Goal: Transaction & Acquisition: Purchase product/service

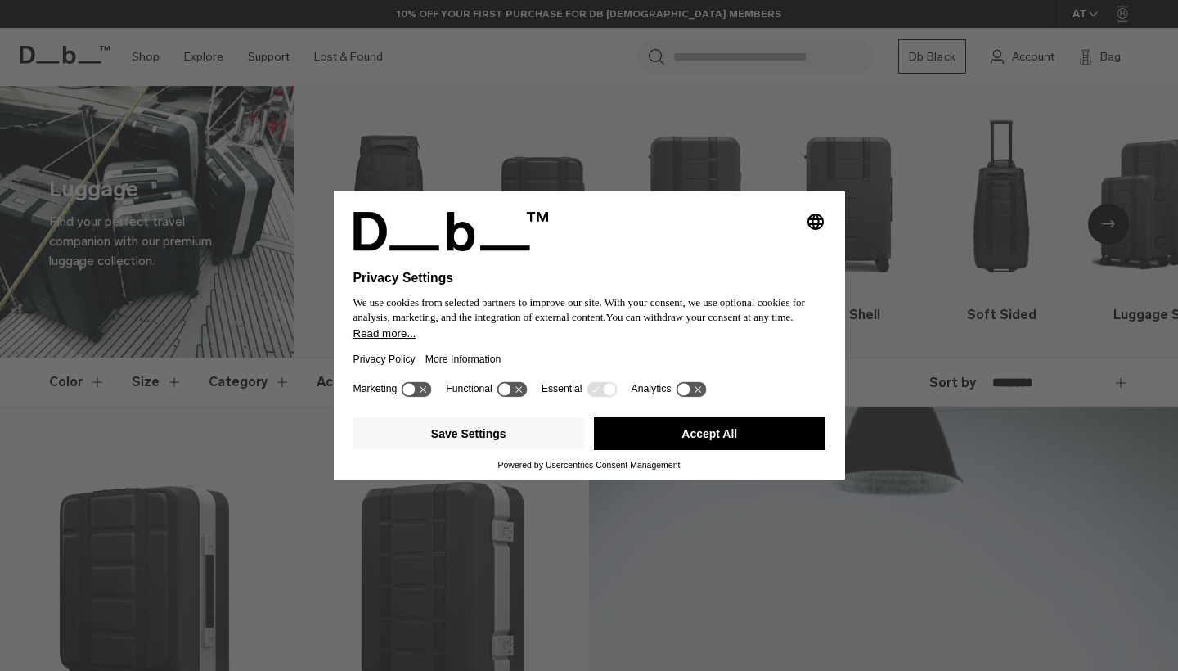
click at [755, 448] on button "Accept All" at bounding box center [710, 433] width 232 height 33
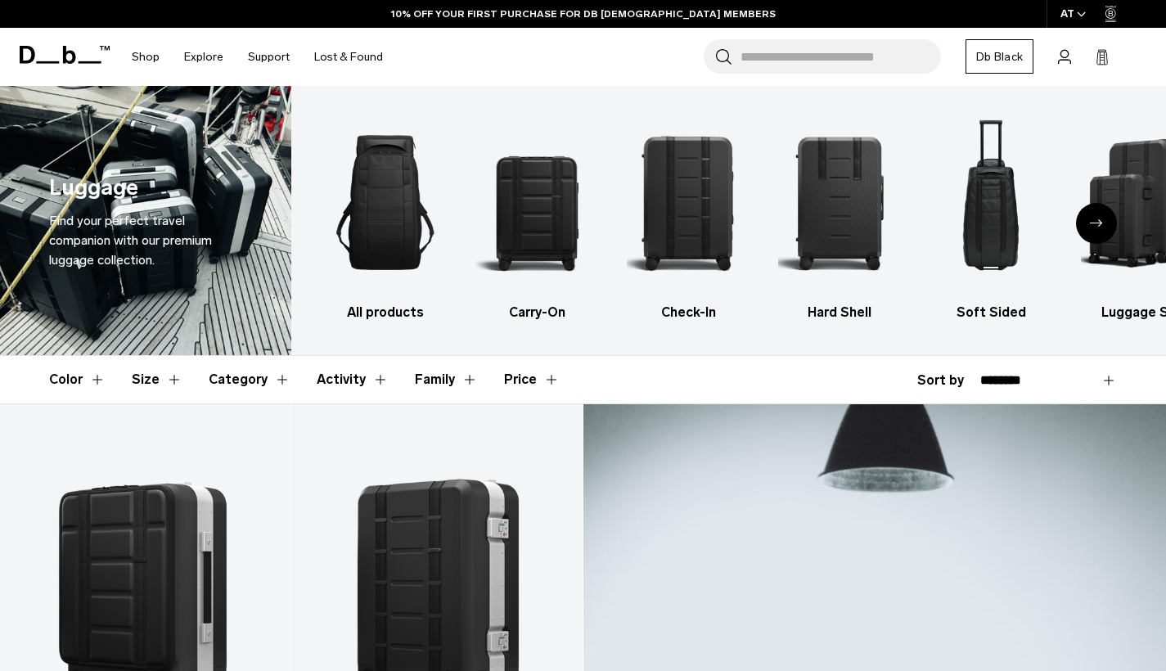
click at [1099, 223] on icon "Next slide" at bounding box center [1096, 222] width 13 height 7
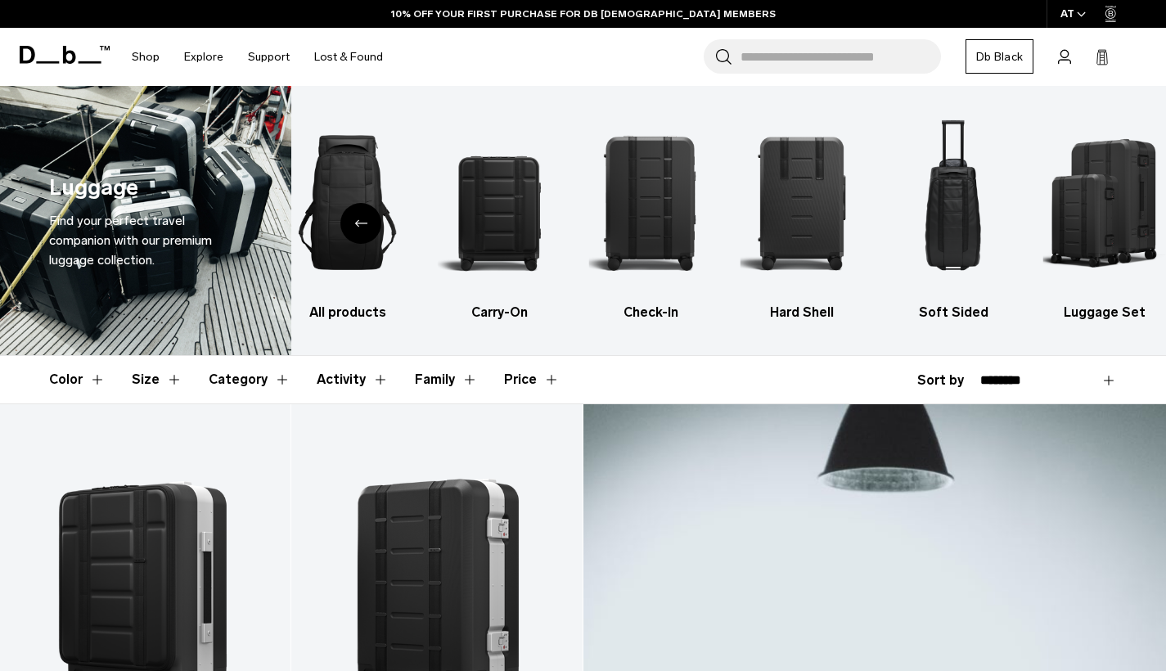
click at [355, 221] on icon "Previous slide" at bounding box center [360, 222] width 13 height 7
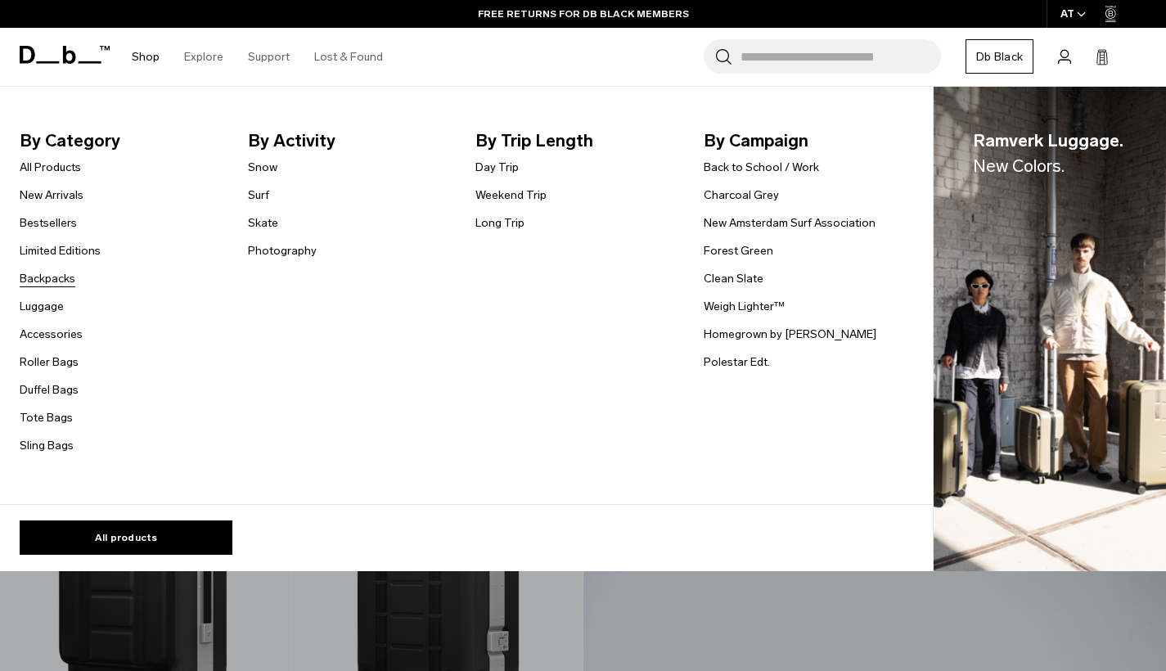
click at [55, 275] on link "Backpacks" at bounding box center [48, 278] width 56 height 17
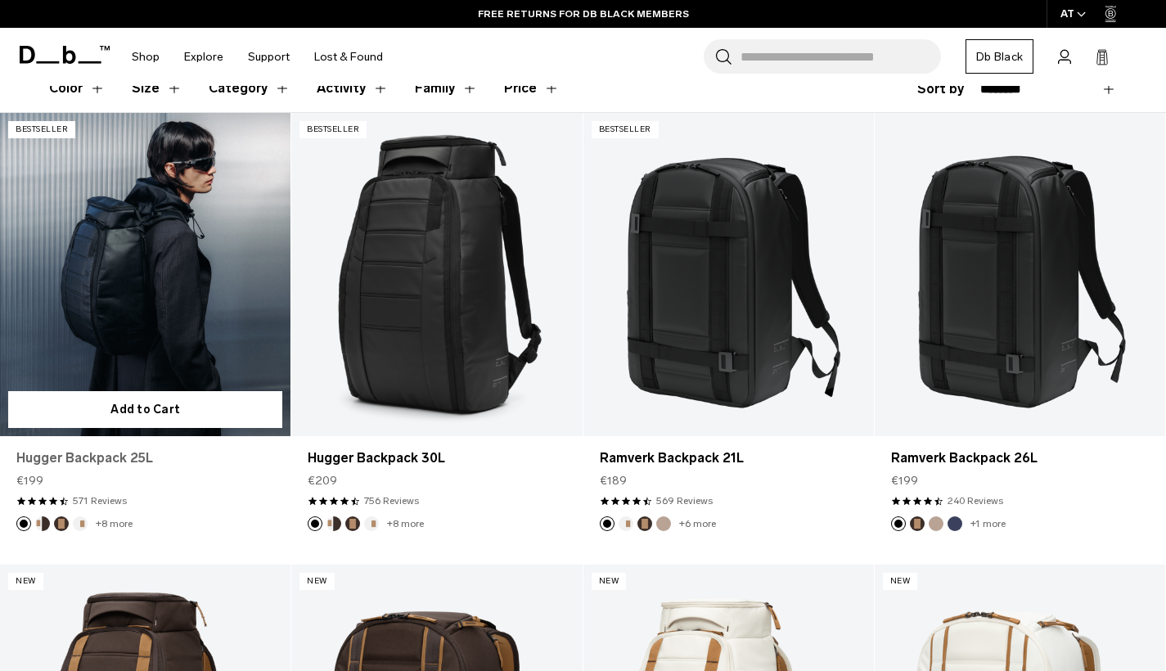
click at [133, 460] on link "Hugger Backpack 25L" at bounding box center [145, 458] width 258 height 20
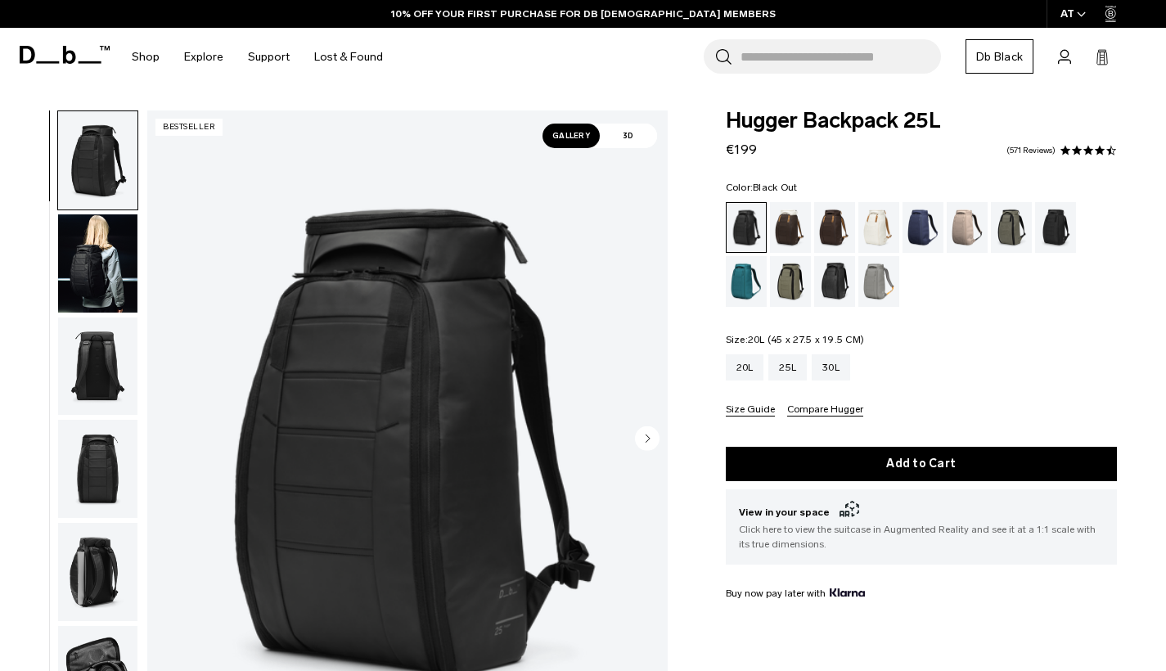
click at [742, 370] on div "20L" at bounding box center [745, 367] width 38 height 26
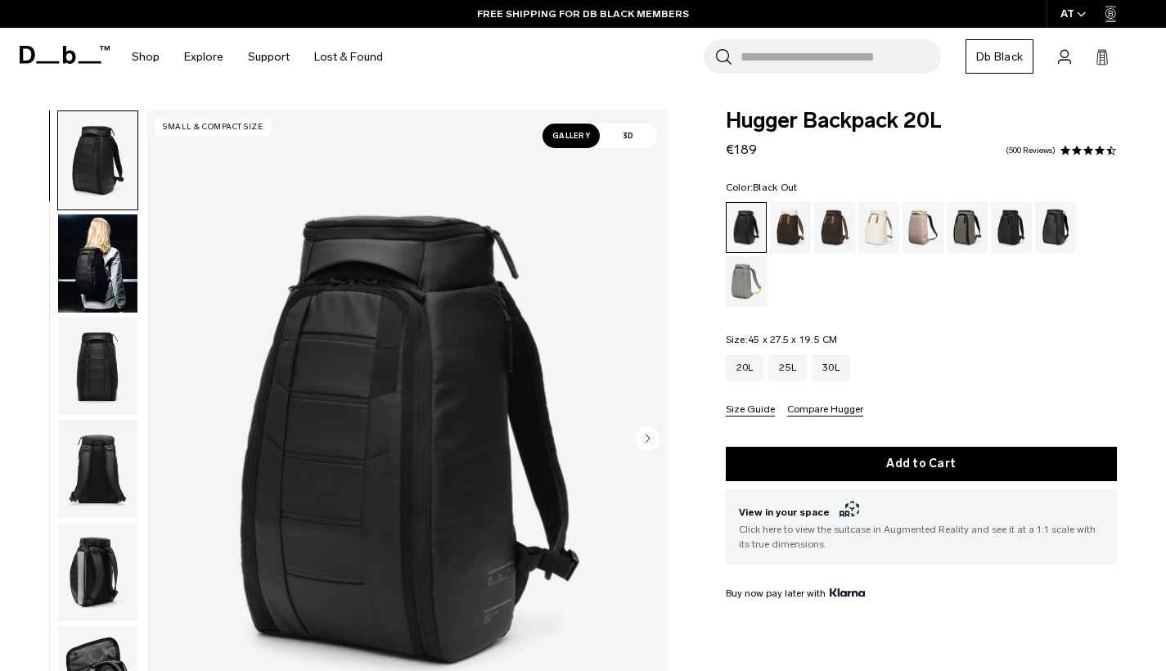
click at [79, 277] on img "button" at bounding box center [97, 263] width 79 height 98
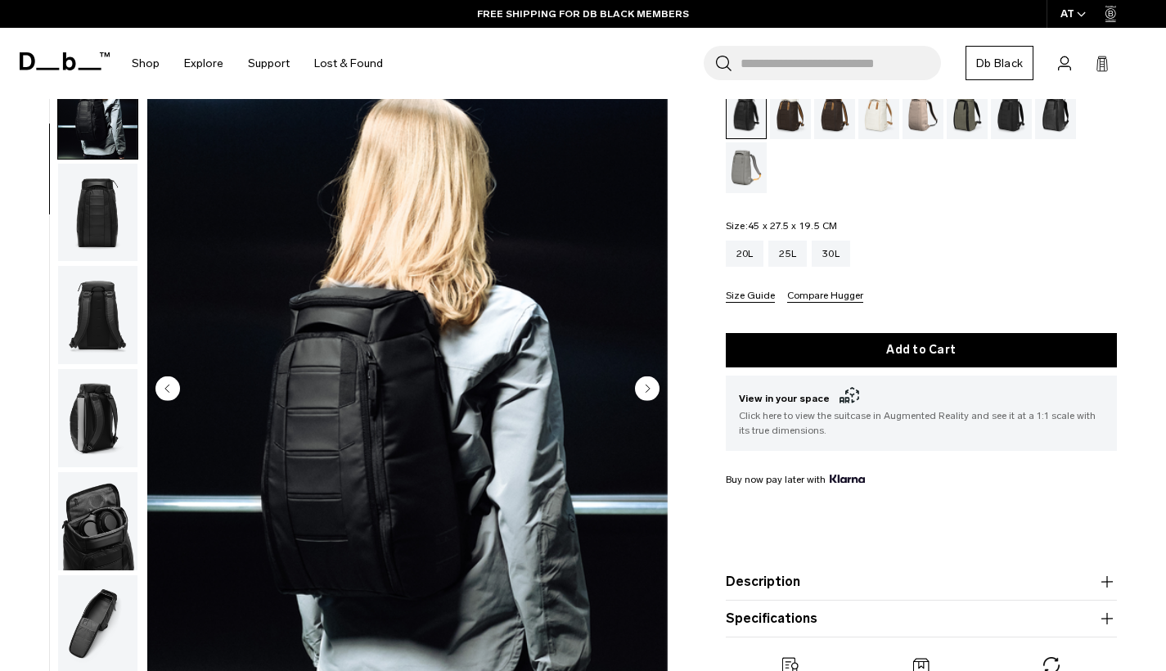
scroll to position [110, 0]
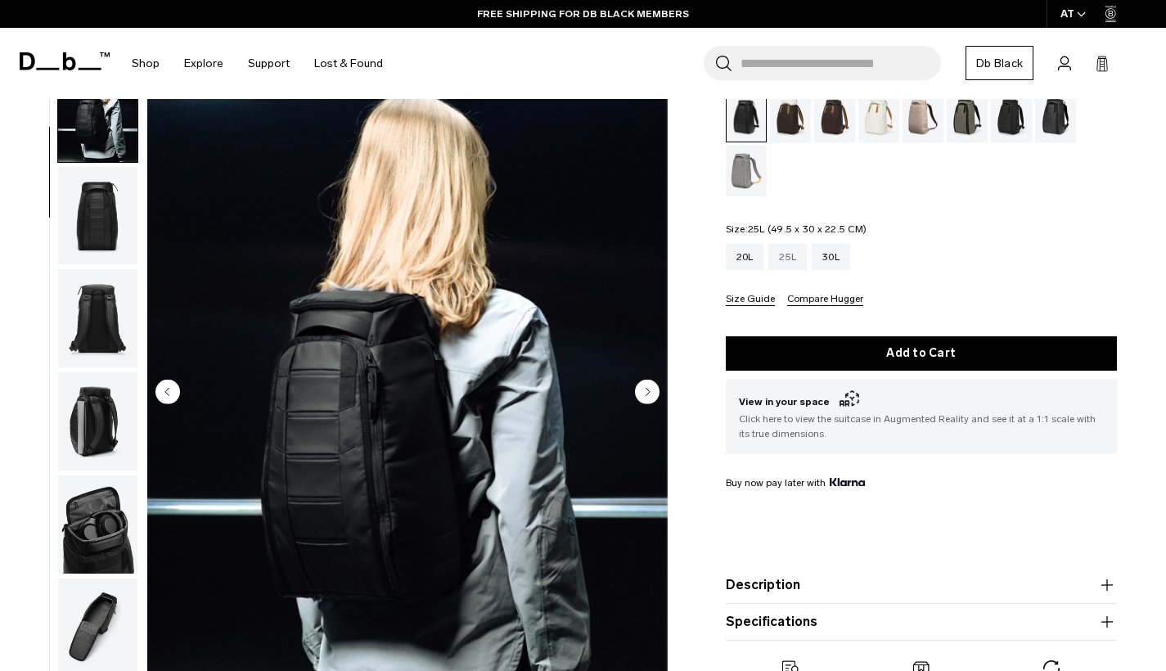
click at [782, 249] on div "25L" at bounding box center [787, 257] width 38 height 26
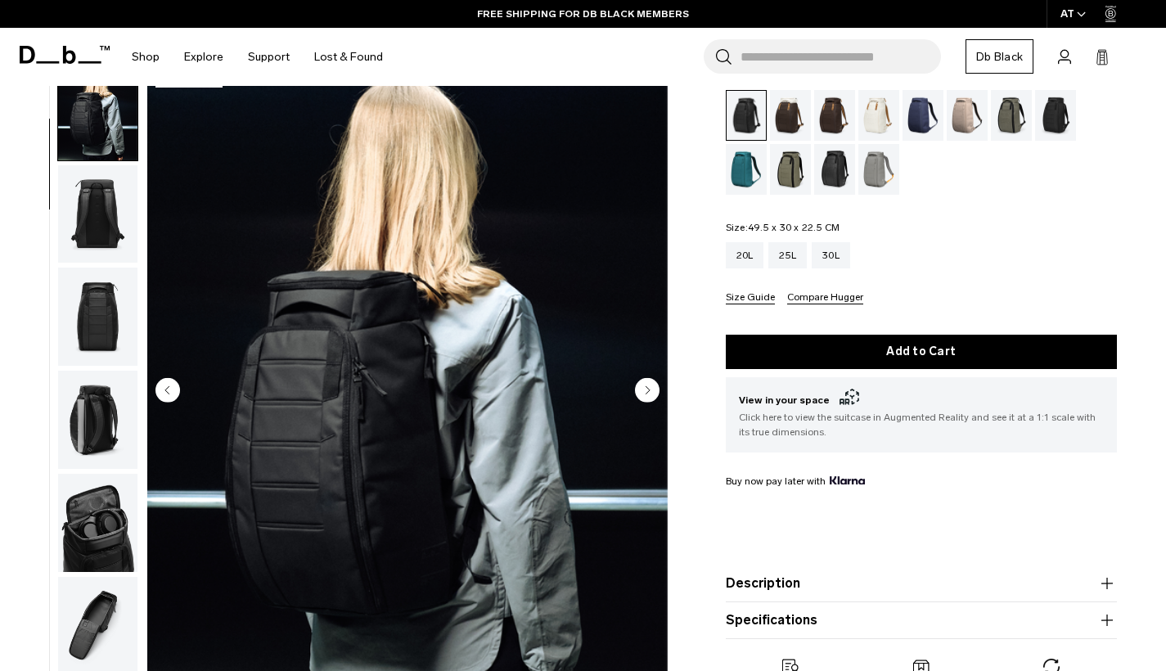
scroll to position [112, 0]
click at [649, 386] on circle "Next slide" at bounding box center [647, 389] width 25 height 25
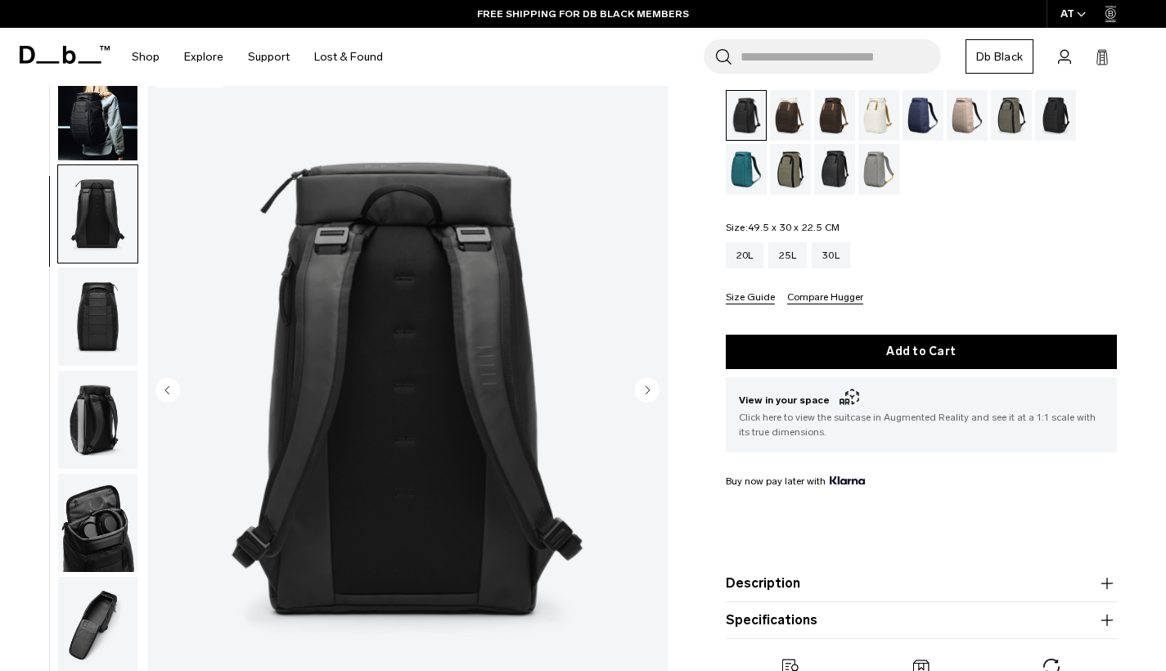
scroll to position [209, 0]
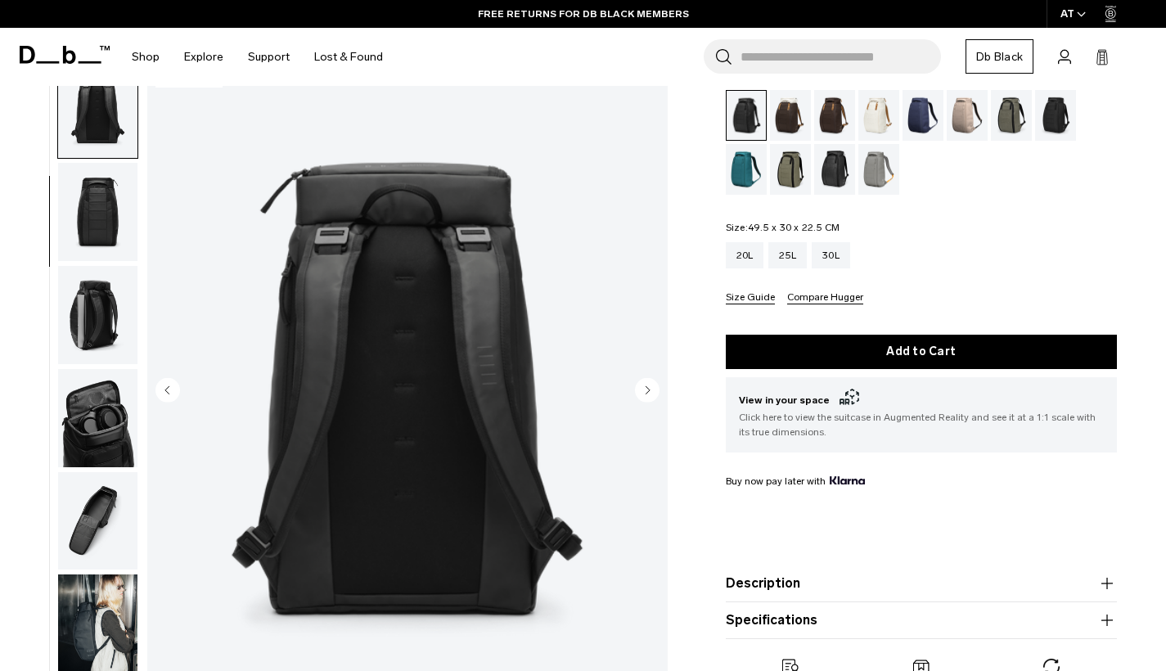
click at [652, 391] on circle "Next slide" at bounding box center [647, 389] width 25 height 25
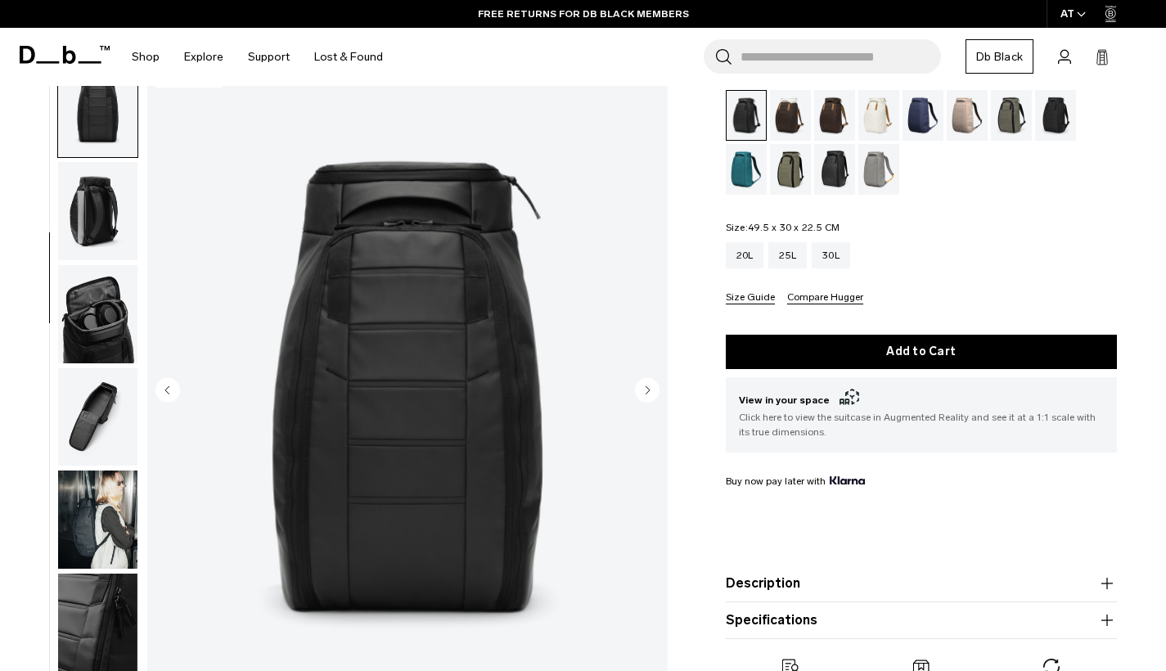
scroll to position [313, 0]
click at [652, 390] on circle "Next slide" at bounding box center [647, 389] width 25 height 25
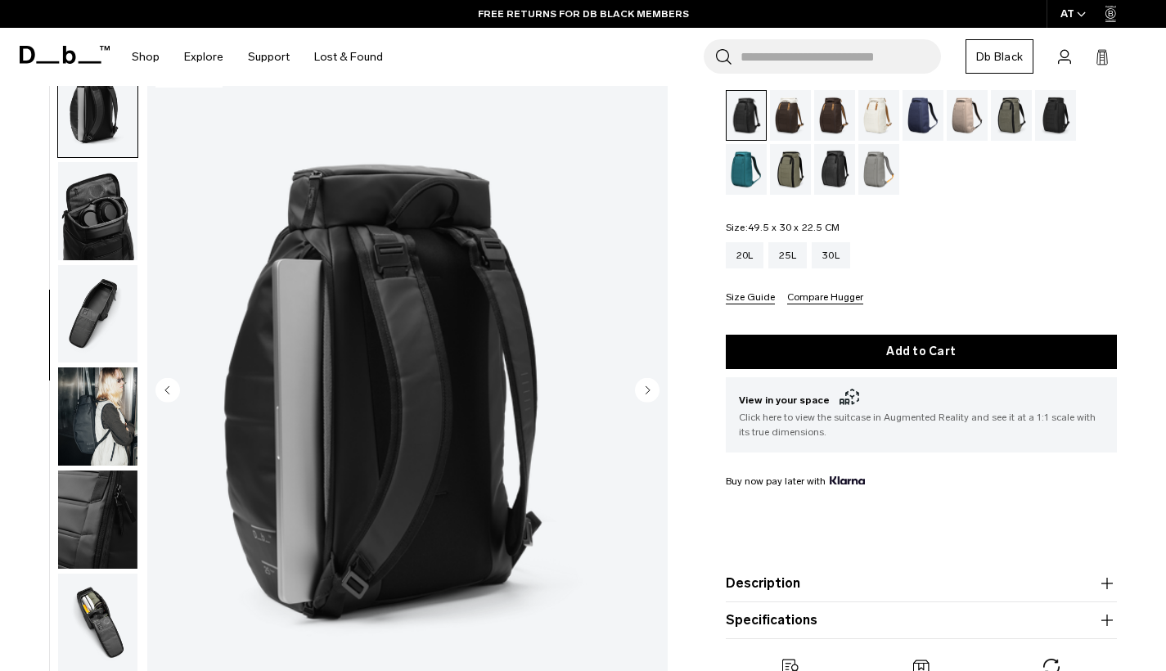
scroll to position [416, 0]
click at [651, 390] on circle "Next slide" at bounding box center [647, 389] width 25 height 25
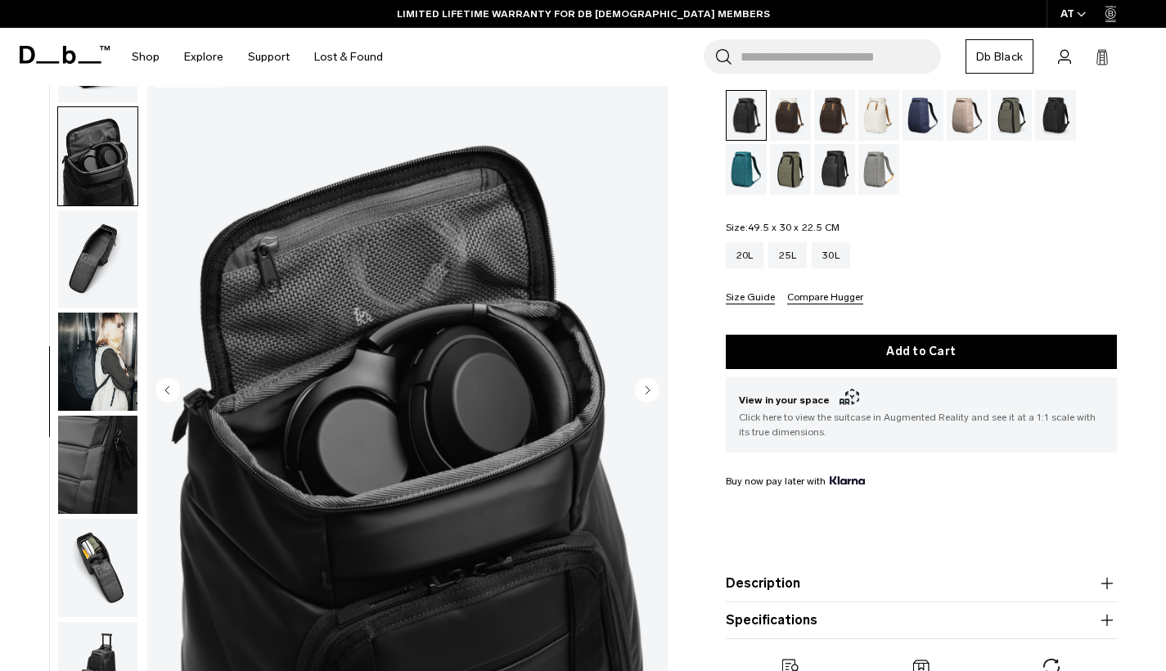
click at [650, 390] on circle "Next slide" at bounding box center [647, 389] width 25 height 25
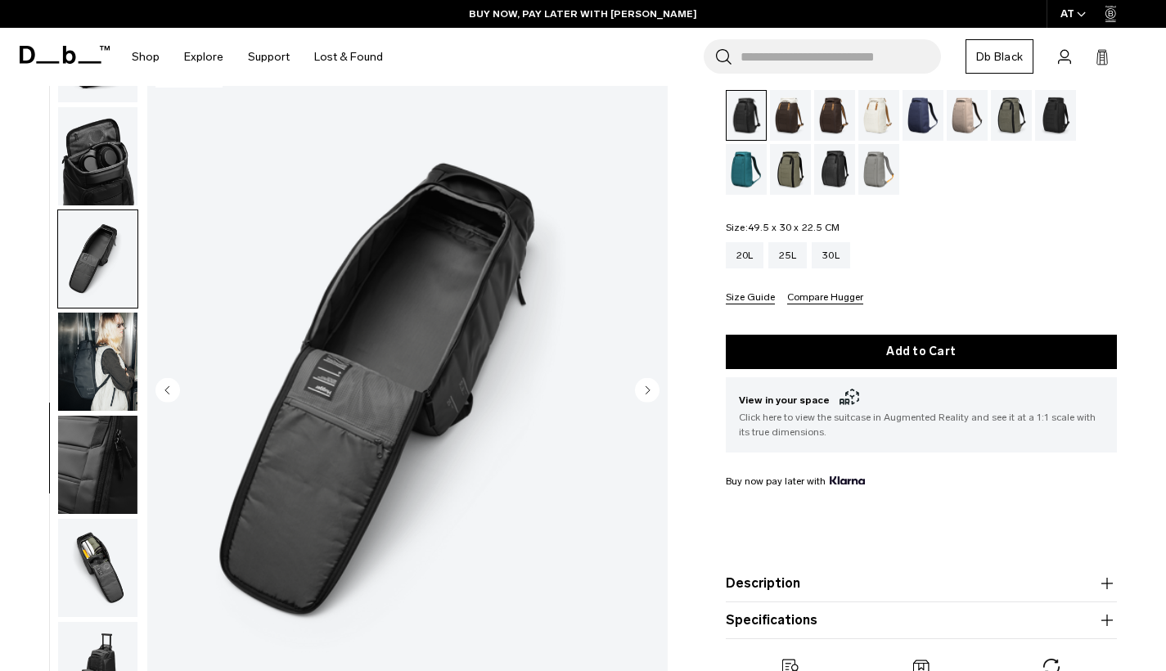
click at [650, 391] on circle "Next slide" at bounding box center [647, 389] width 25 height 25
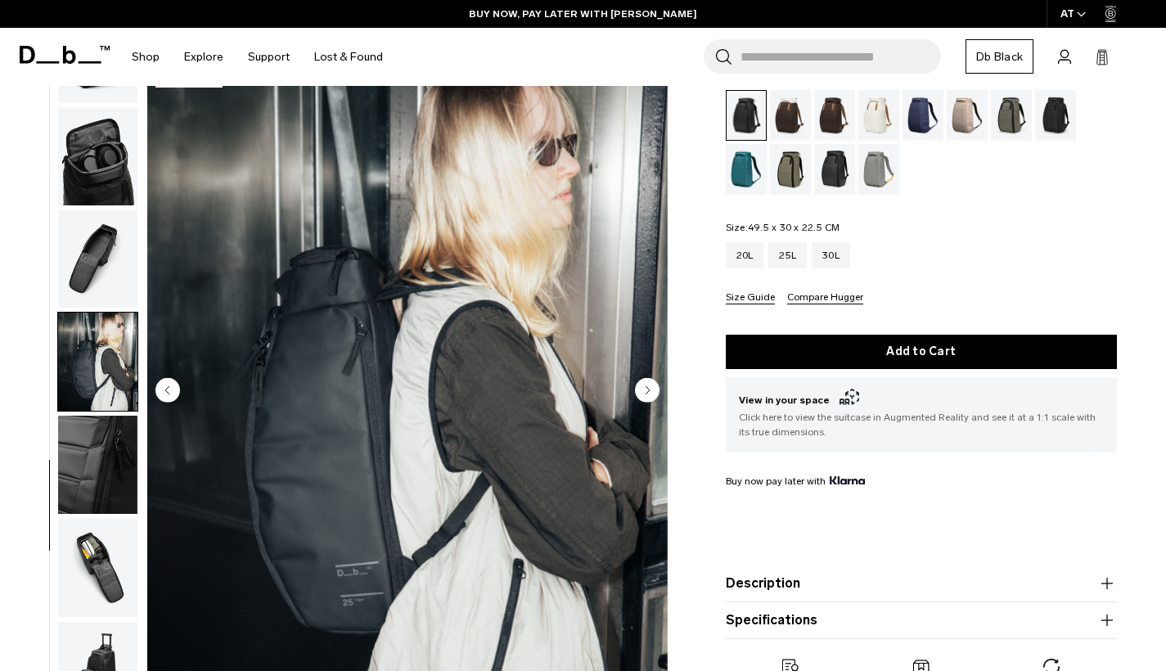
click at [649, 390] on icon "Next slide" at bounding box center [648, 389] width 4 height 7
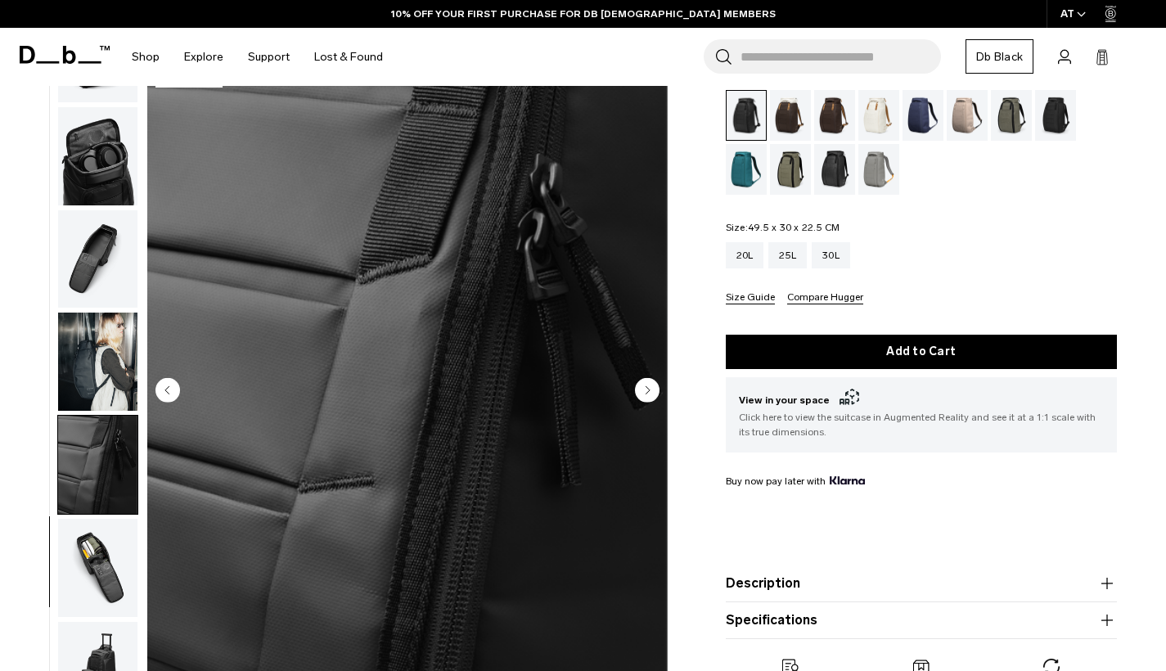
click at [649, 390] on icon "Next slide" at bounding box center [648, 389] width 4 height 7
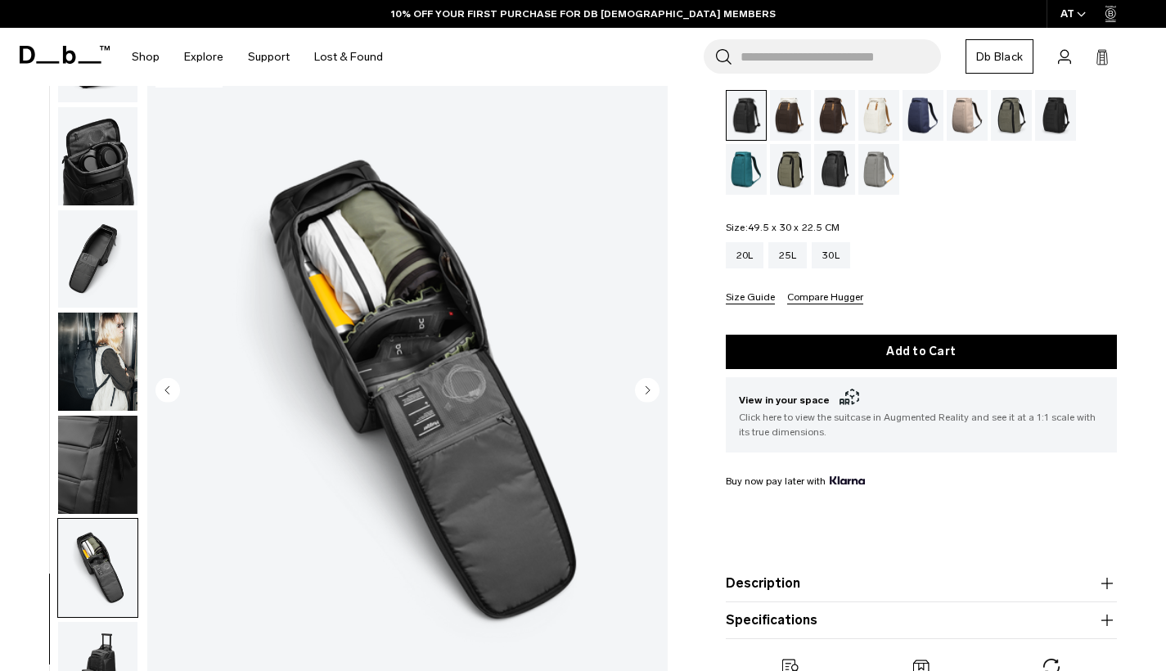
click at [649, 390] on icon "Next slide" at bounding box center [648, 389] width 4 height 7
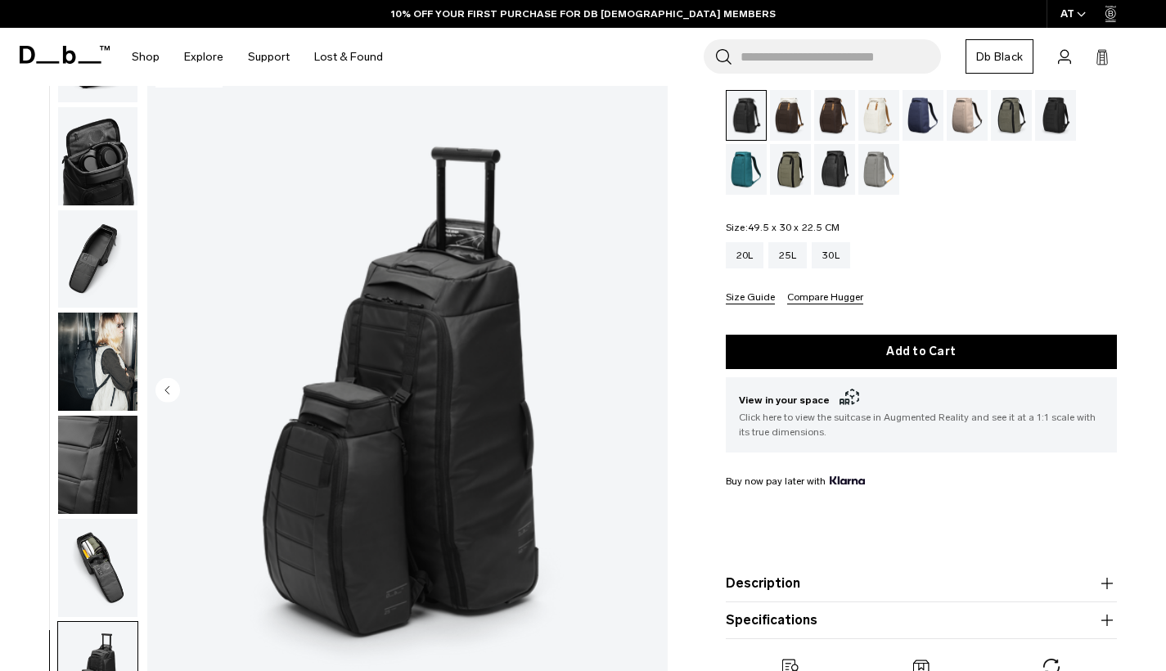
click at [649, 389] on img "11 / 11" at bounding box center [407, 391] width 520 height 650
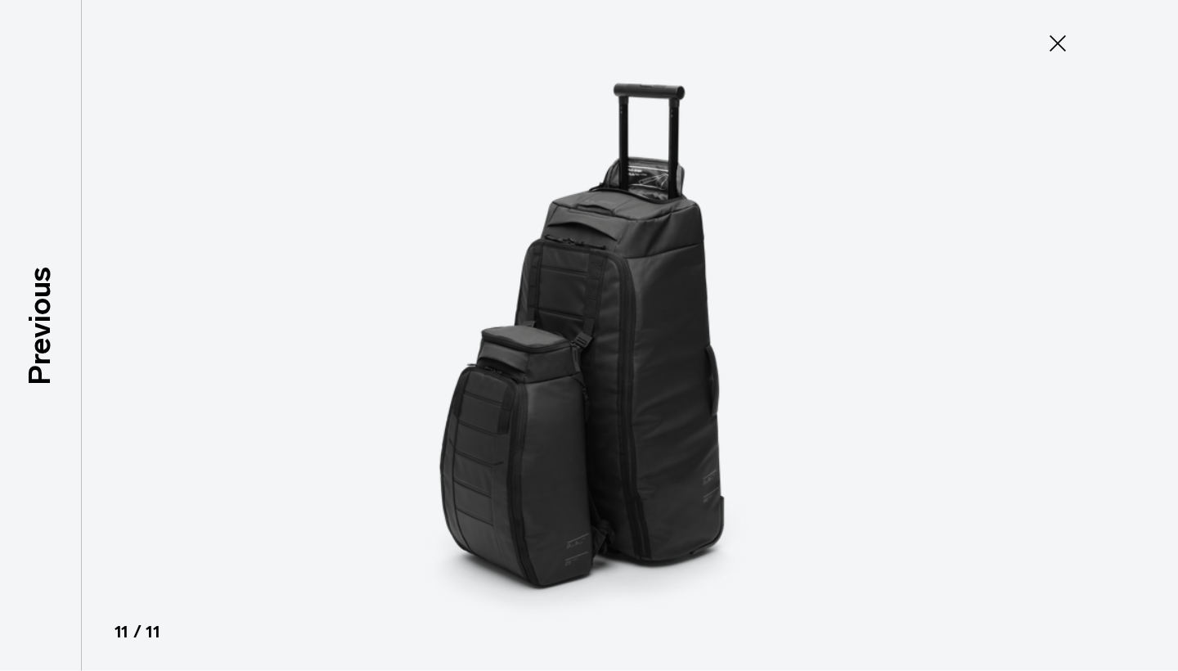
click at [1061, 35] on icon at bounding box center [1058, 43] width 26 height 26
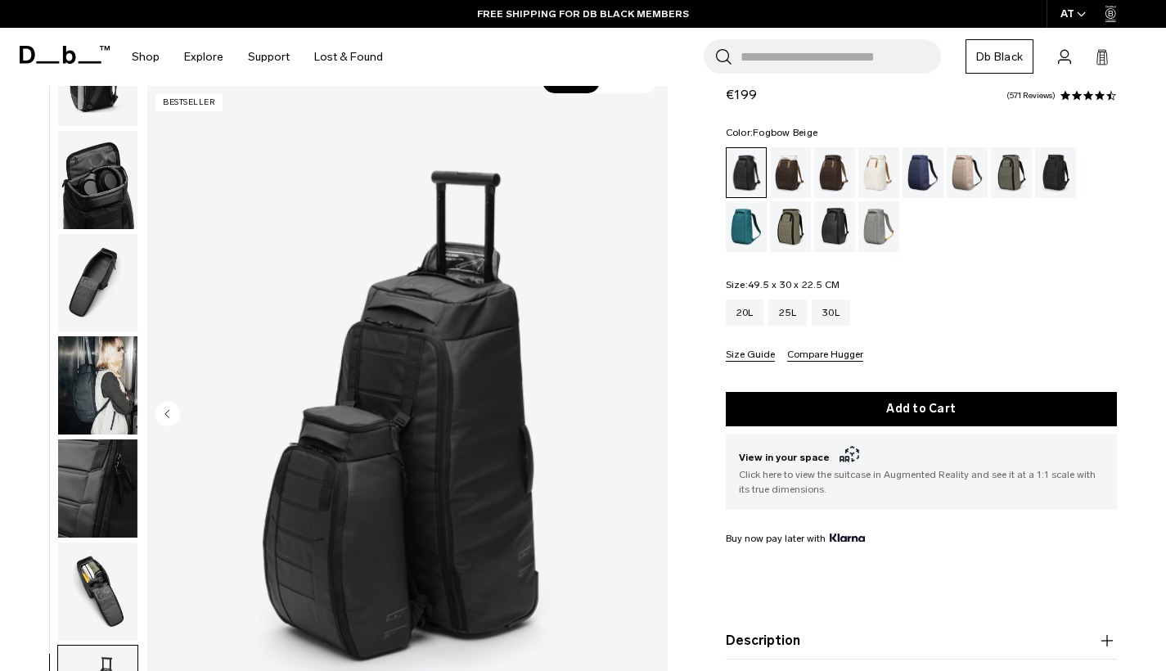
scroll to position [228, 0]
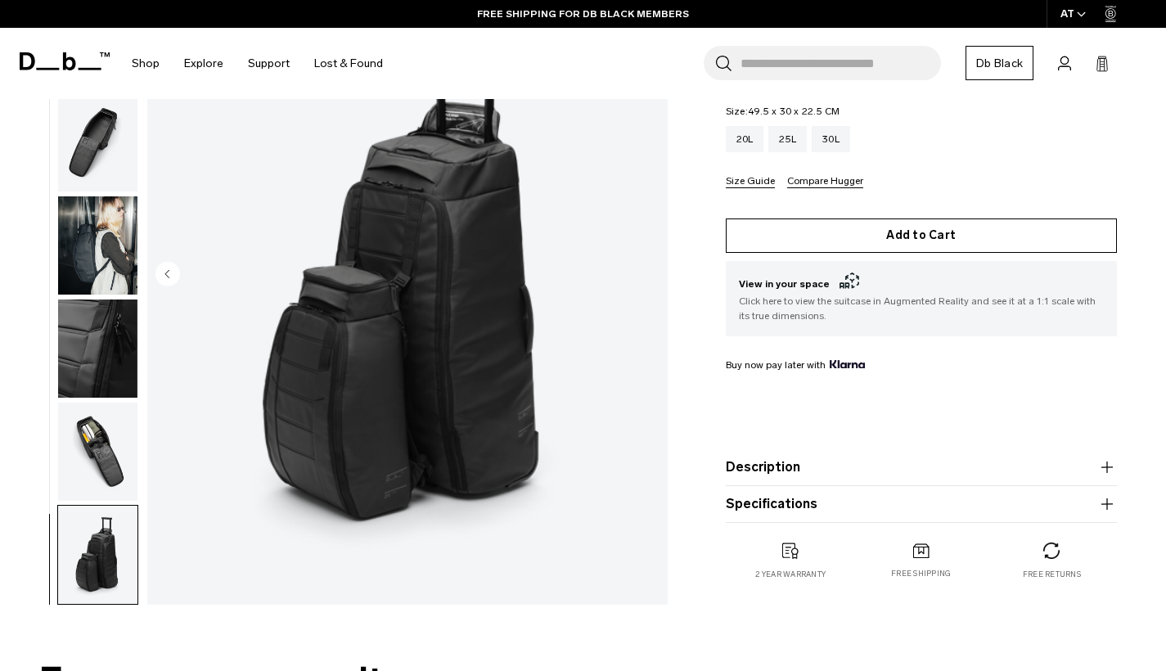
click at [942, 229] on button "Add to Cart" at bounding box center [922, 235] width 392 height 34
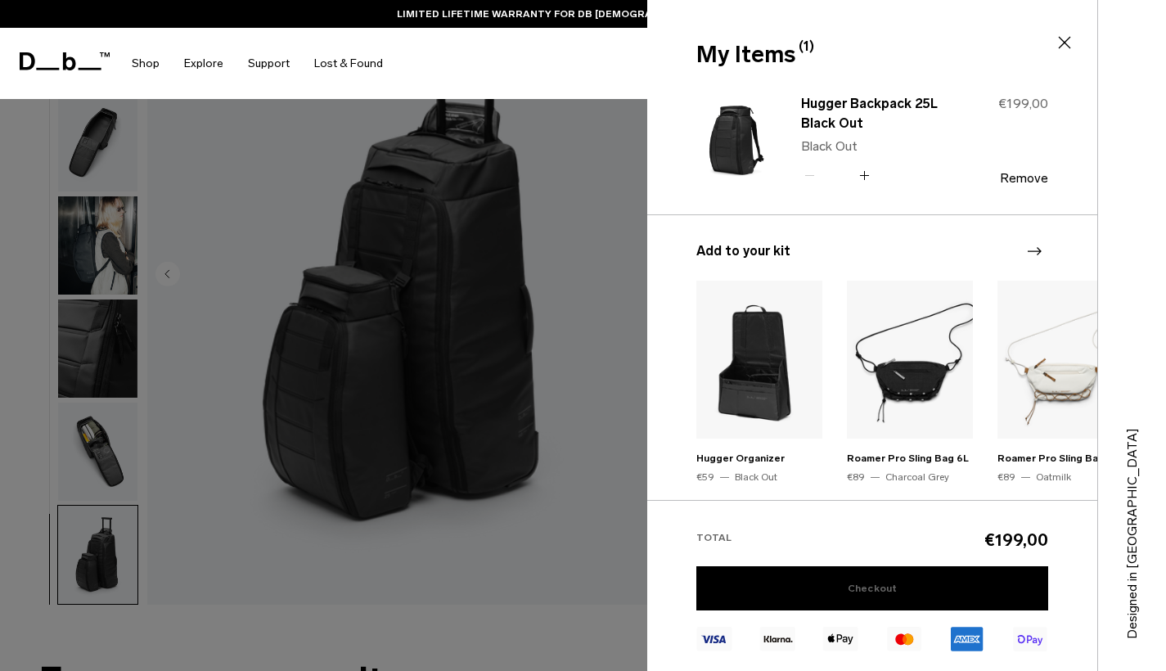
click at [874, 586] on link "Checkout" at bounding box center [872, 588] width 352 height 44
